Goal: Transaction & Acquisition: Purchase product/service

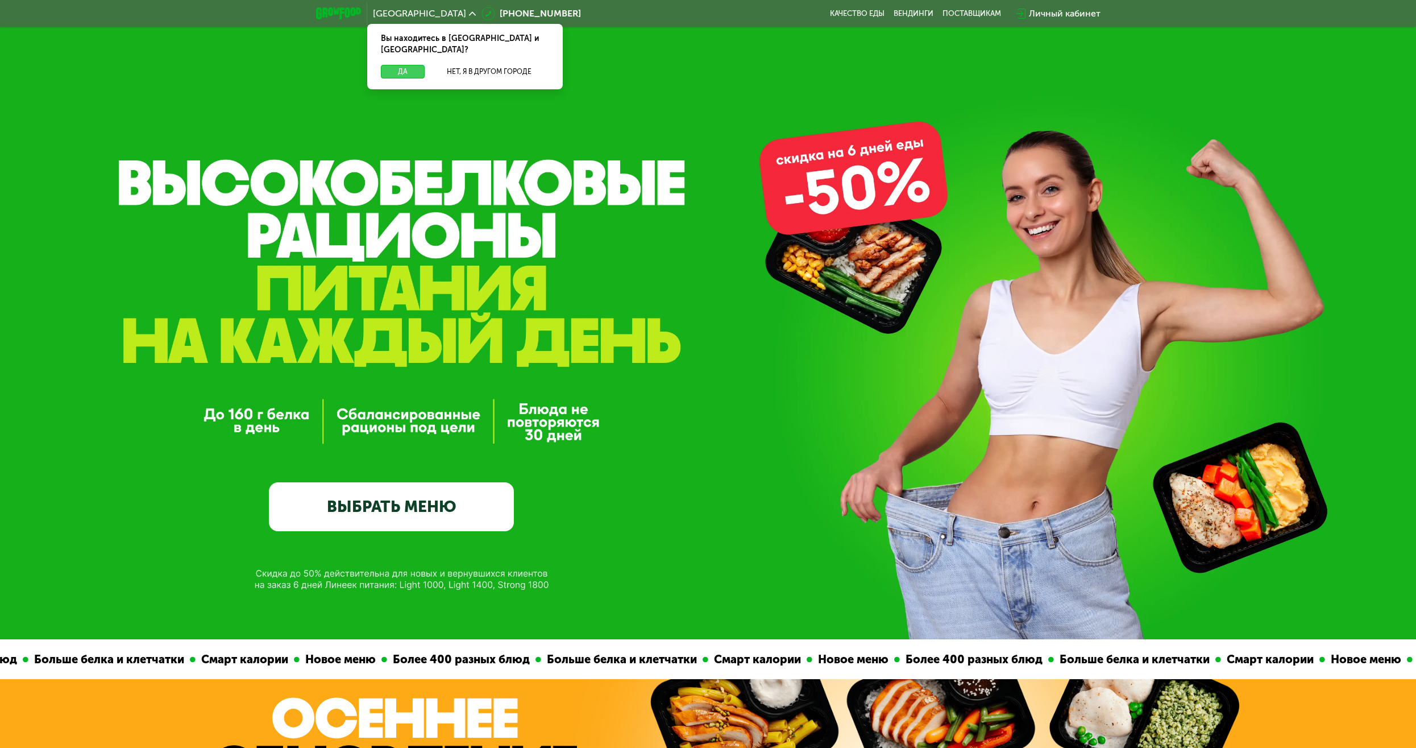
click at [402, 65] on button "Да" at bounding box center [403, 72] width 44 height 14
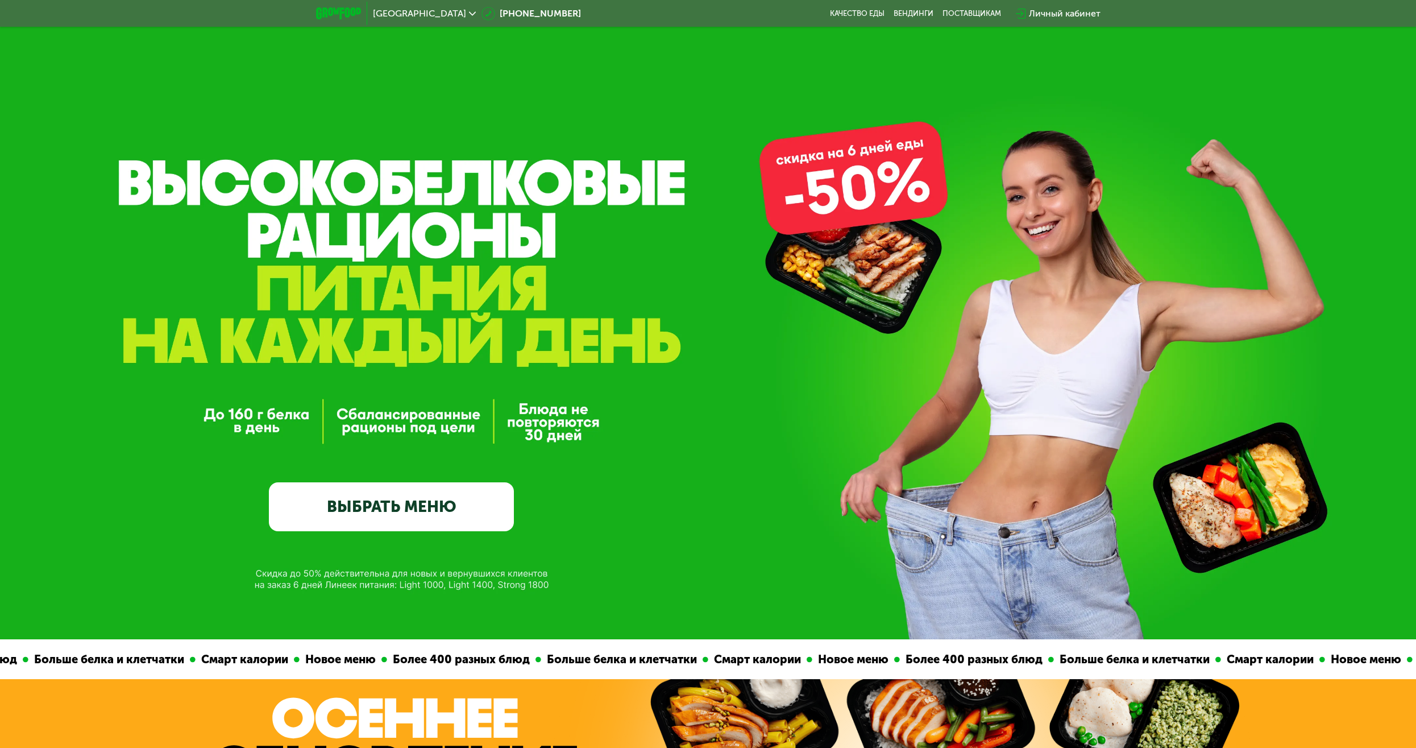
click at [694, 223] on div "GrowFood — доставка правильного питания ВЫБРАТЬ МЕНЮ" at bounding box center [708, 319] width 1416 height 639
